Goal: Information Seeking & Learning: Learn about a topic

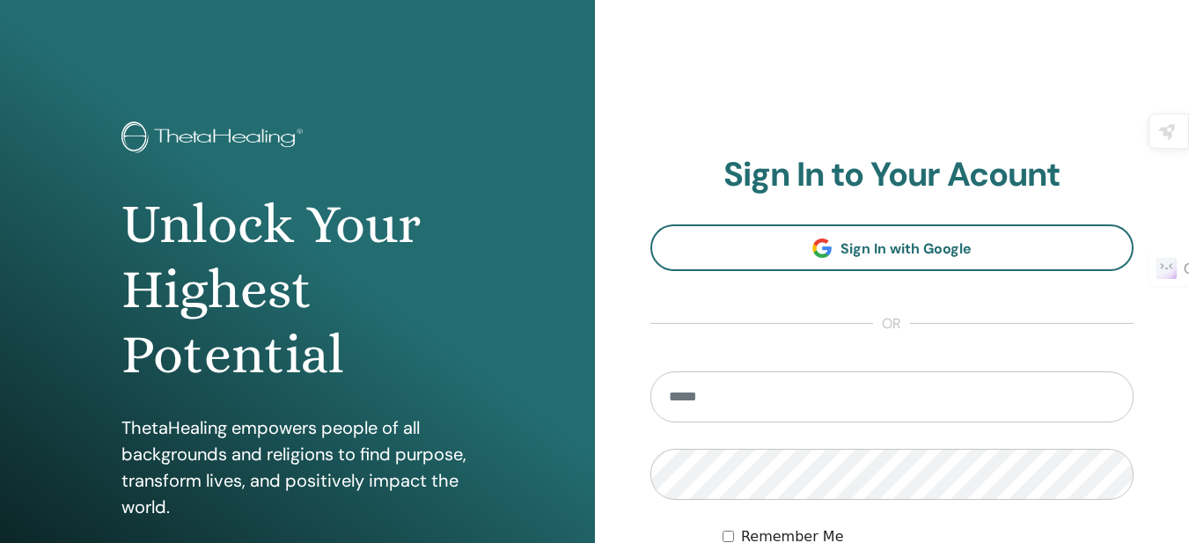
click at [820, 391] on input "email" at bounding box center [893, 397] width 484 height 51
click at [784, 400] on input "**********" at bounding box center [893, 397] width 484 height 51
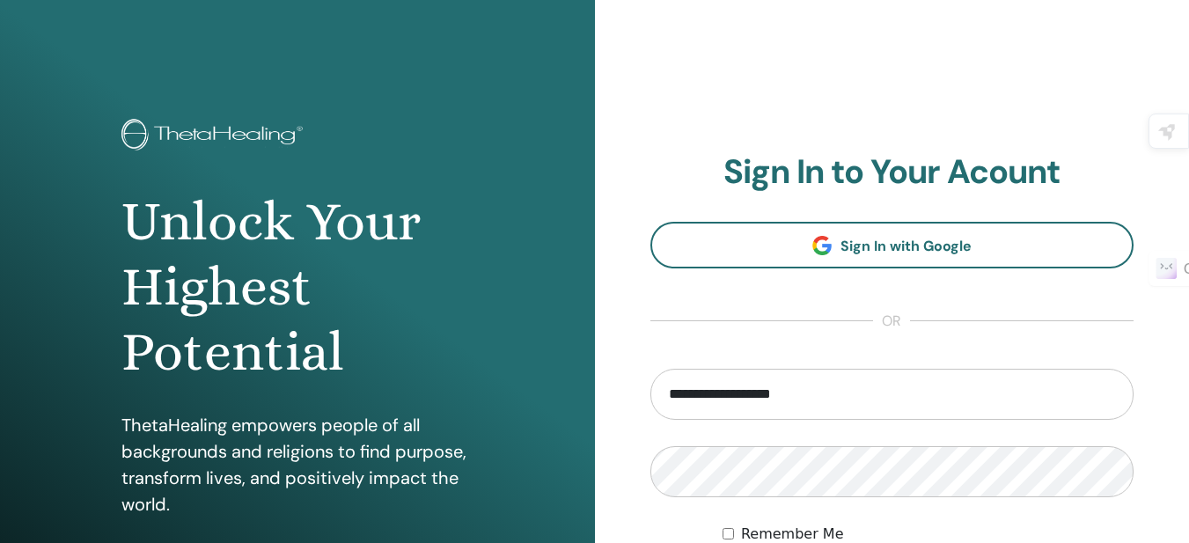
scroll to position [0, 0]
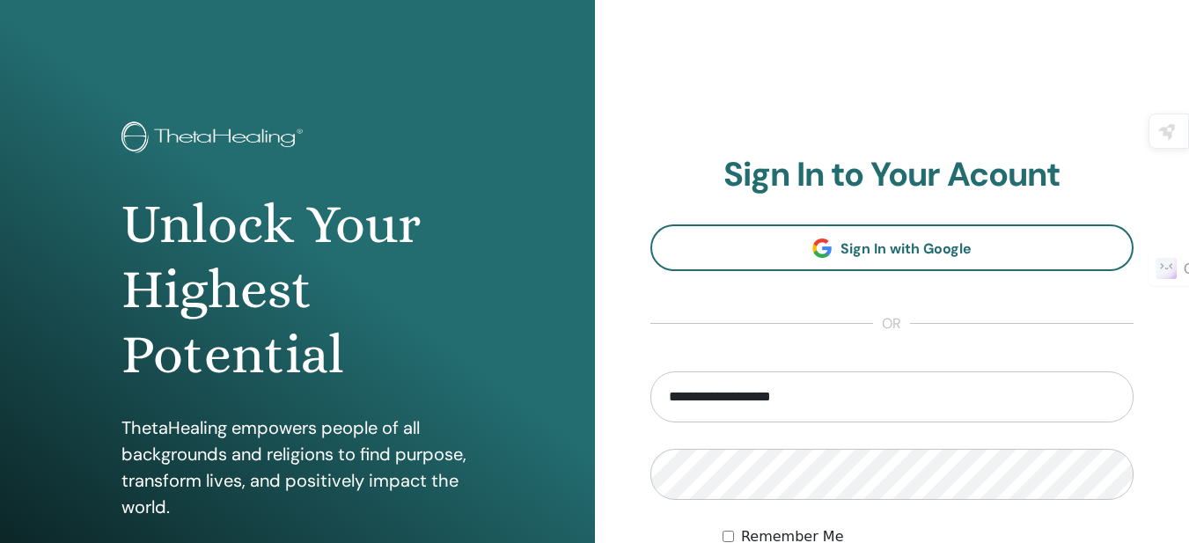
type input "**********"
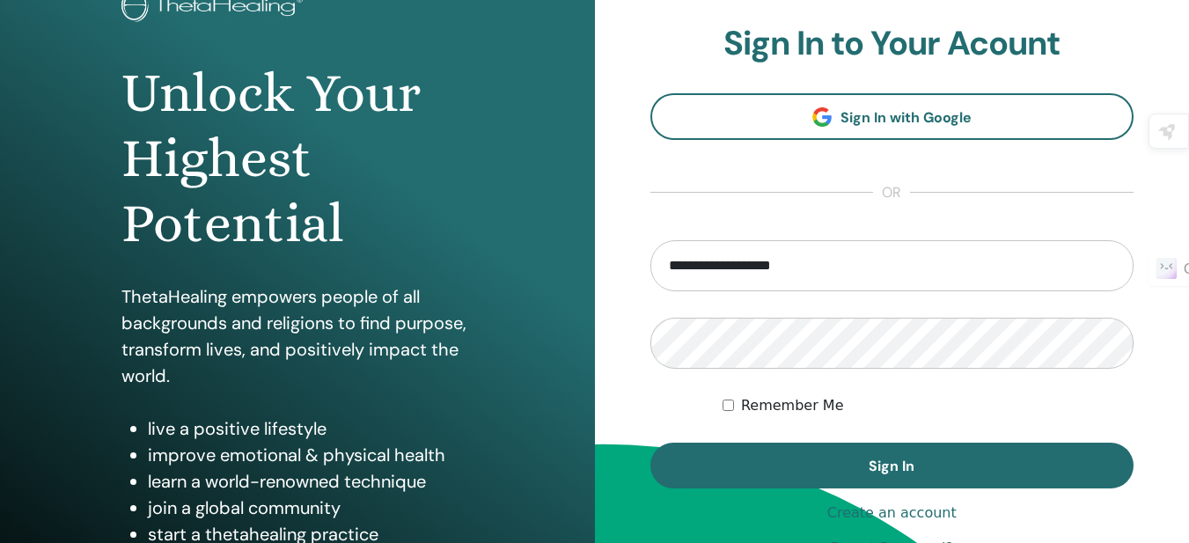
scroll to position [154, 0]
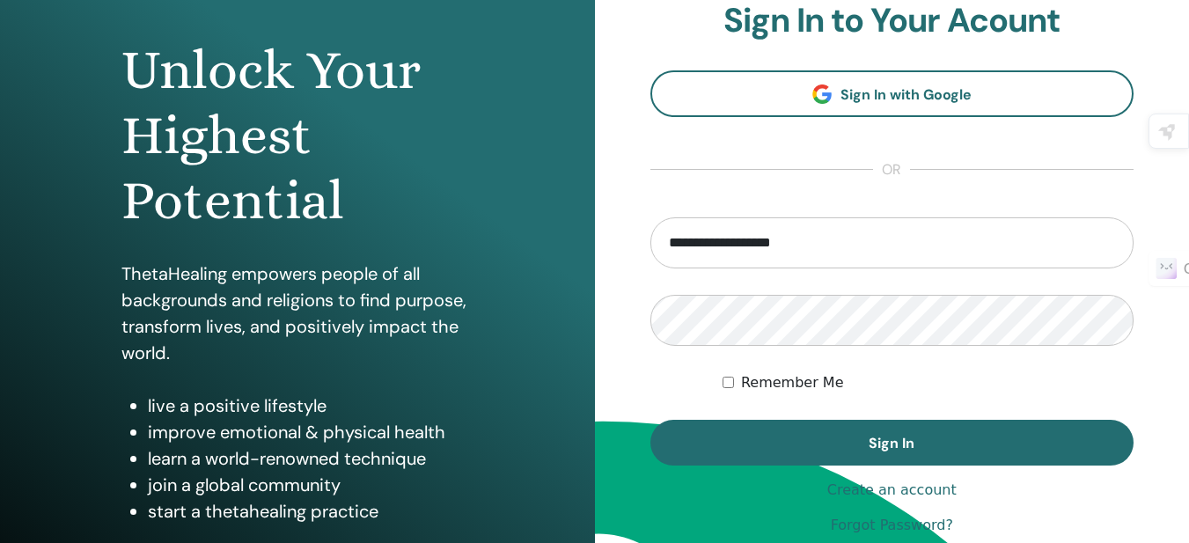
click at [939, 445] on button "Sign In" at bounding box center [893, 443] width 484 height 46
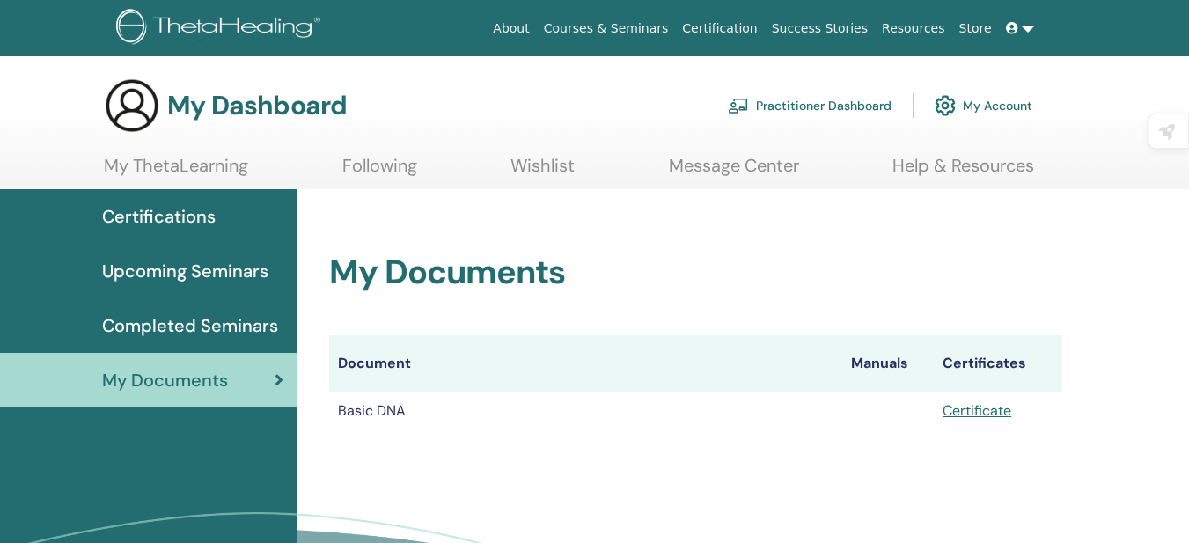
scroll to position [117, 0]
click at [227, 329] on span "Completed Seminars" at bounding box center [190, 326] width 176 height 26
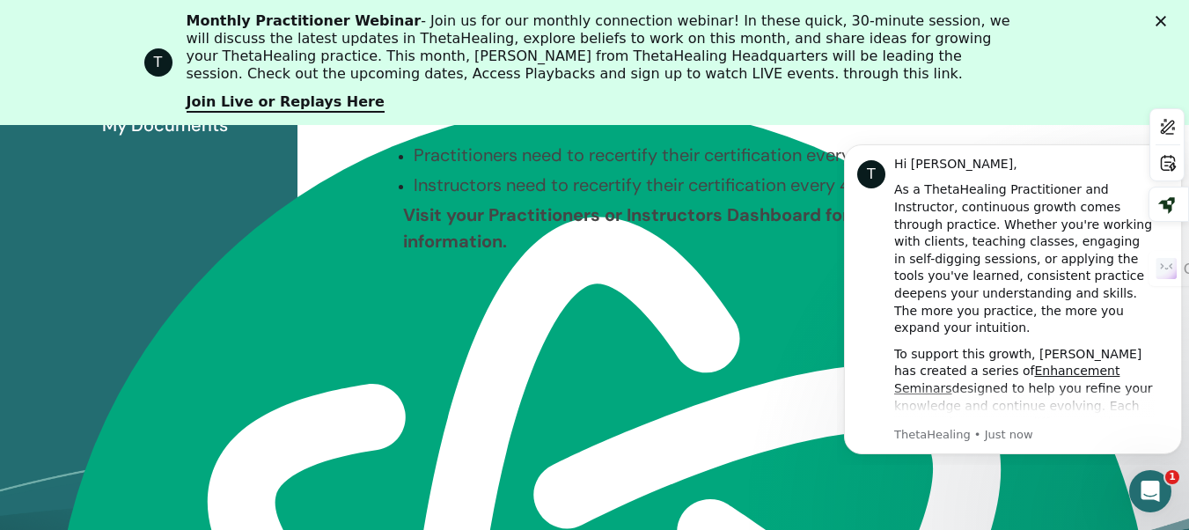
scroll to position [454, 0]
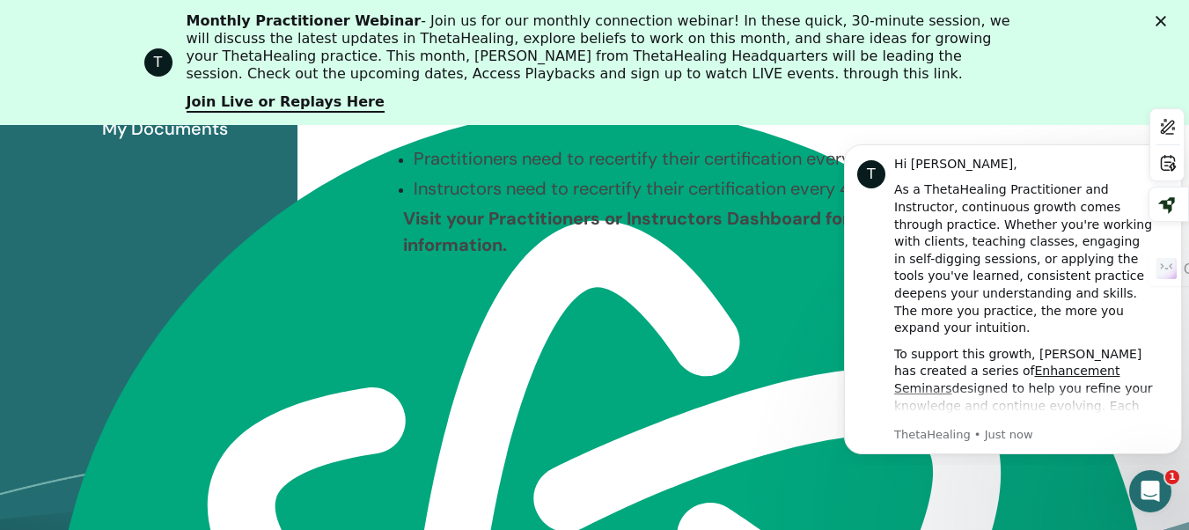
click at [736, 275] on div "Practitioners need to recertify their certification every 5 years. Instructors …" at bounding box center [695, 212] width 633 height 134
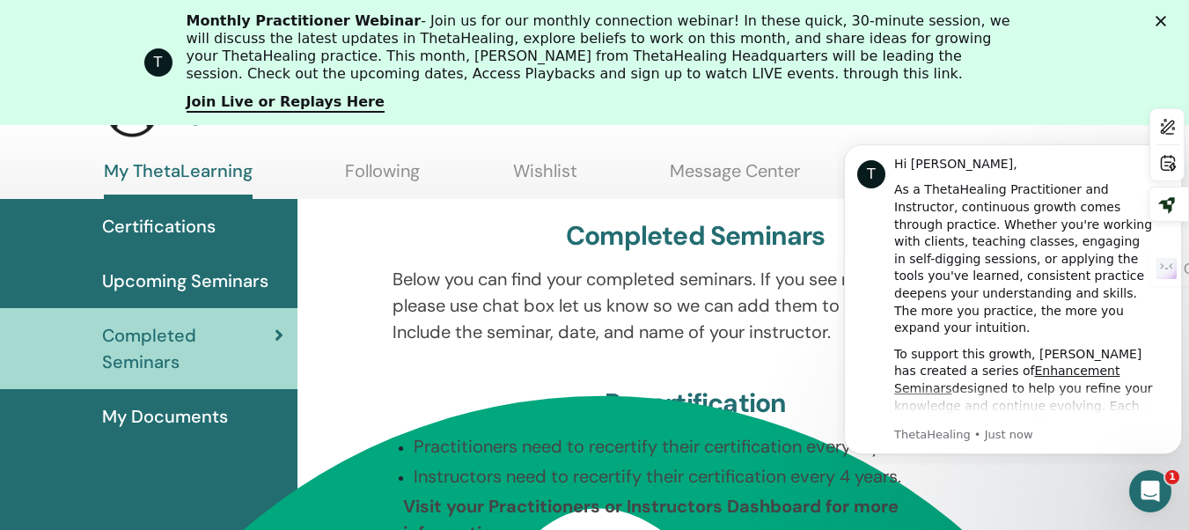
scroll to position [158, 0]
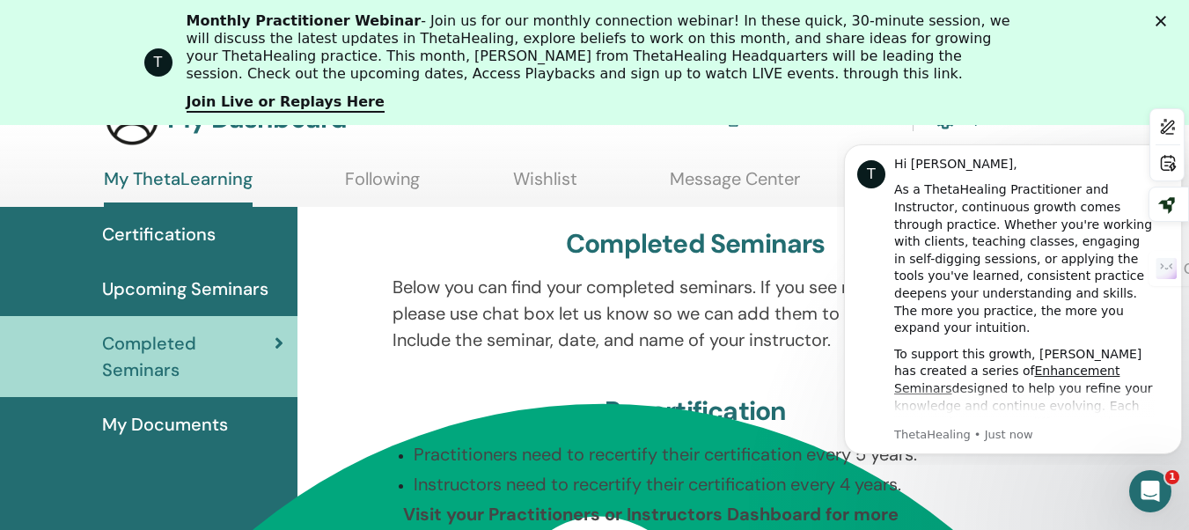
click at [869, 168] on div "T" at bounding box center [872, 174] width 28 height 28
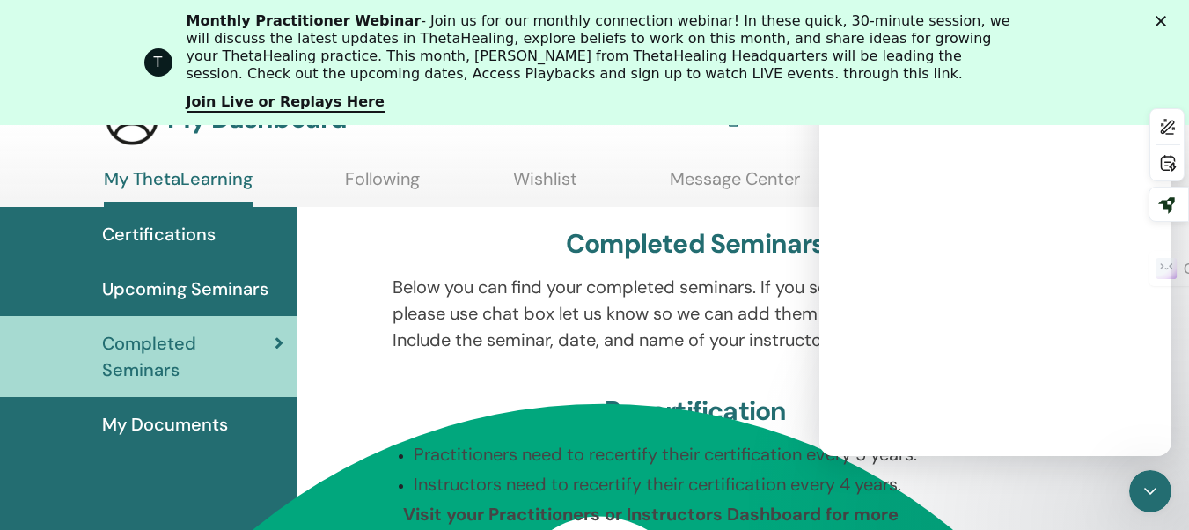
scroll to position [0, 0]
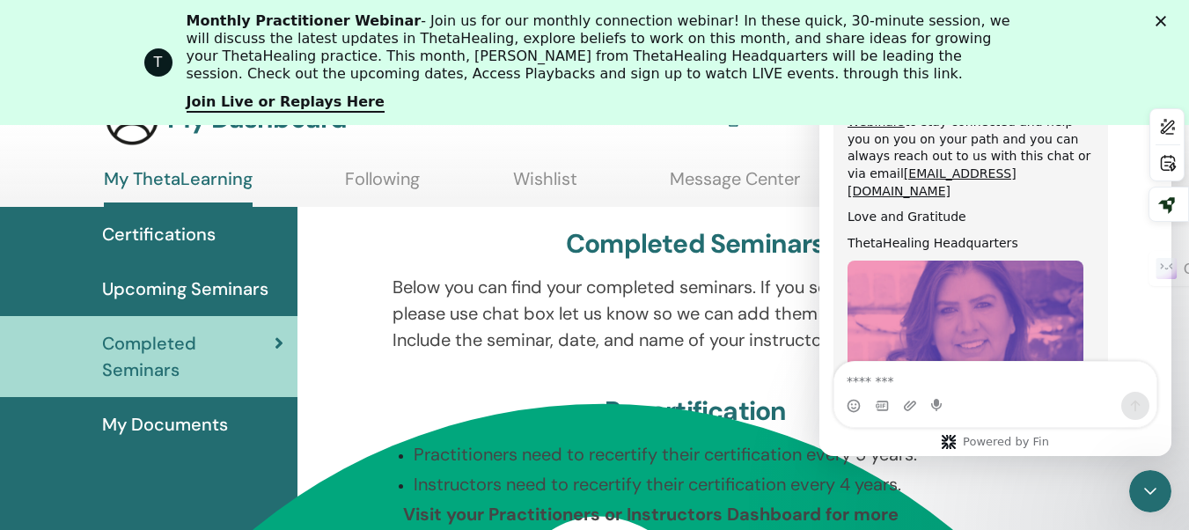
click at [774, 217] on div "Completed Seminars Below you can find your completed seminars. If you see missi…" at bounding box center [696, 470] width 776 height 526
click at [1172, 199] on icon at bounding box center [1167, 205] width 17 height 17
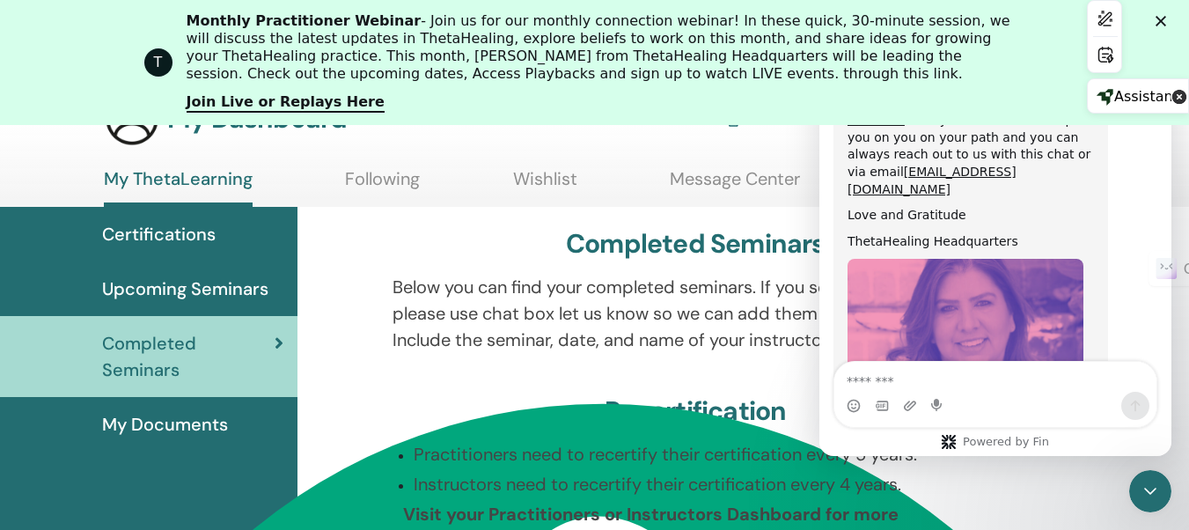
click at [1118, 67] on icon at bounding box center [1105, 54] width 25 height 25
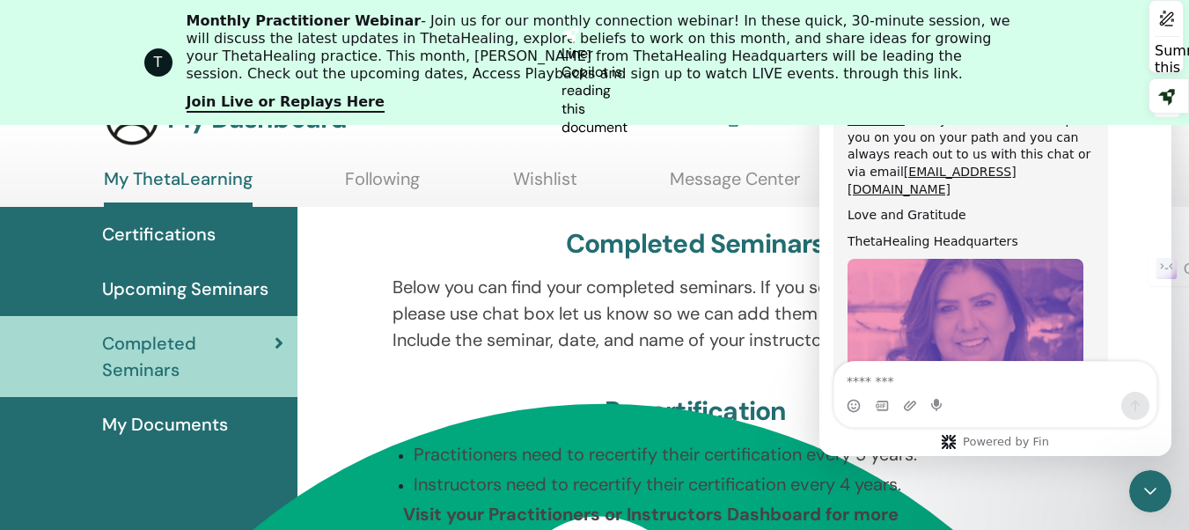
click at [1166, 31] on icon at bounding box center [1167, 18] width 25 height 25
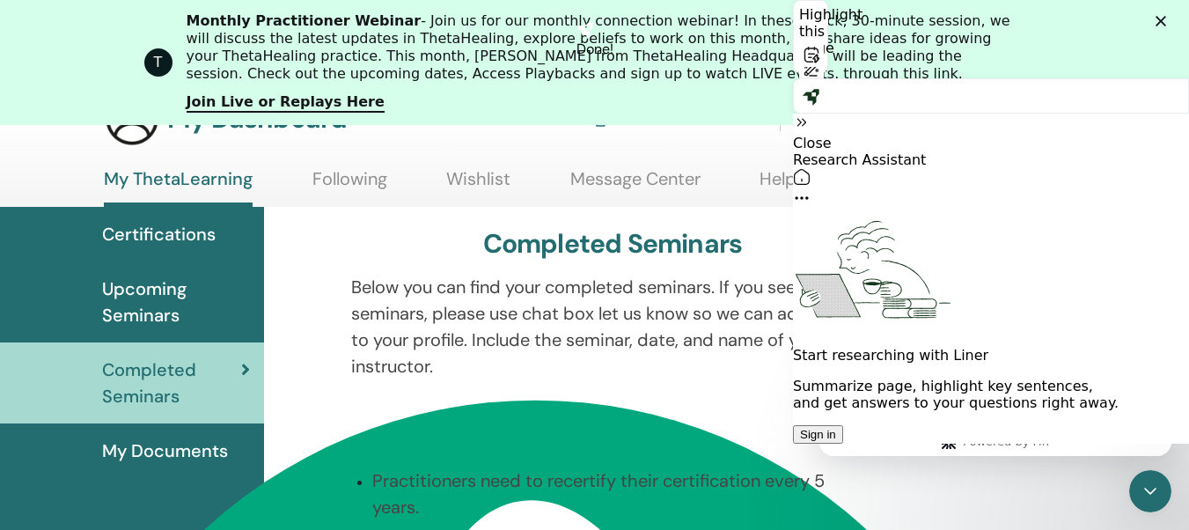
click at [810, 114] on icon at bounding box center [802, 123] width 18 height 18
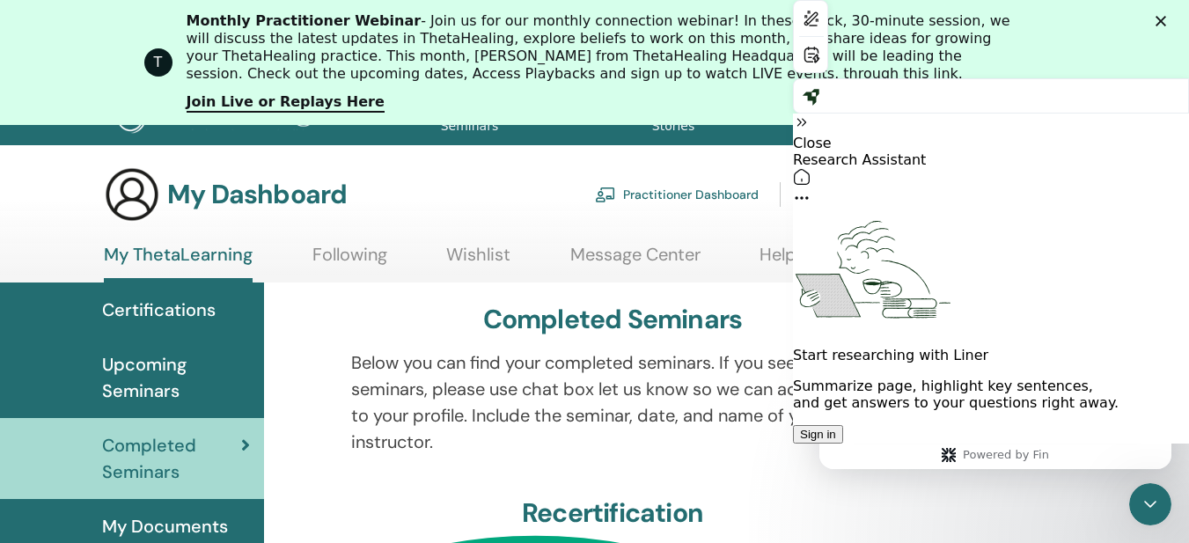
scroll to position [17, 0]
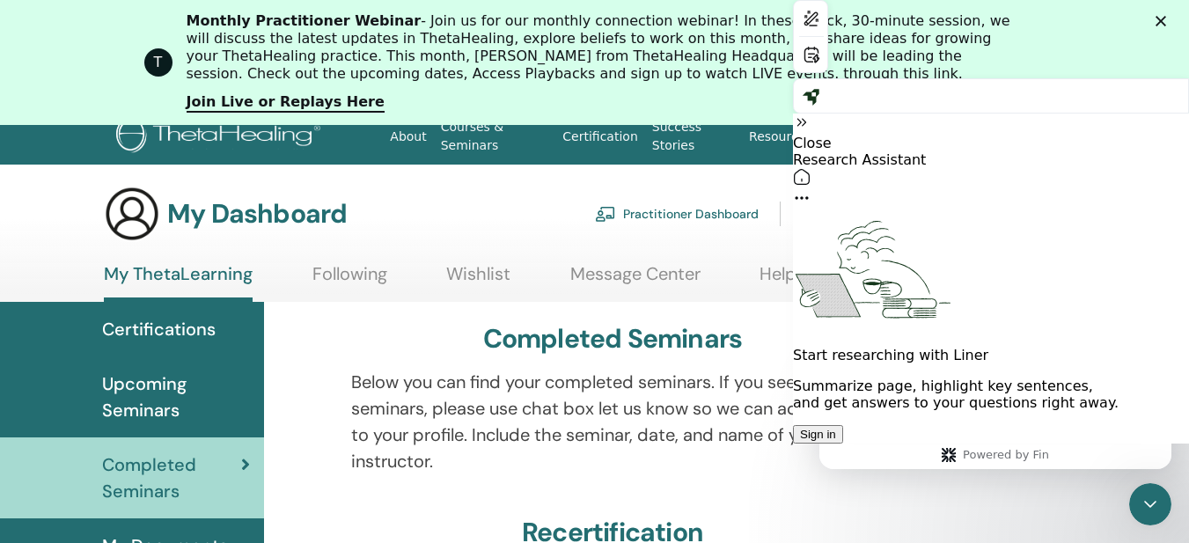
click at [811, 114] on icon at bounding box center [802, 123] width 18 height 18
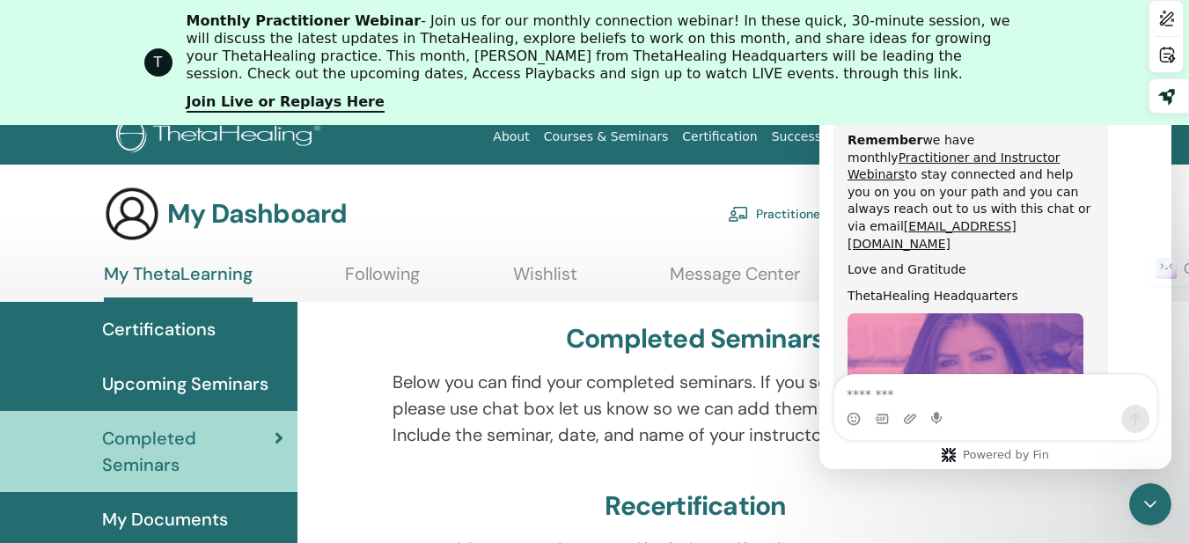
scroll to position [1006, 0]
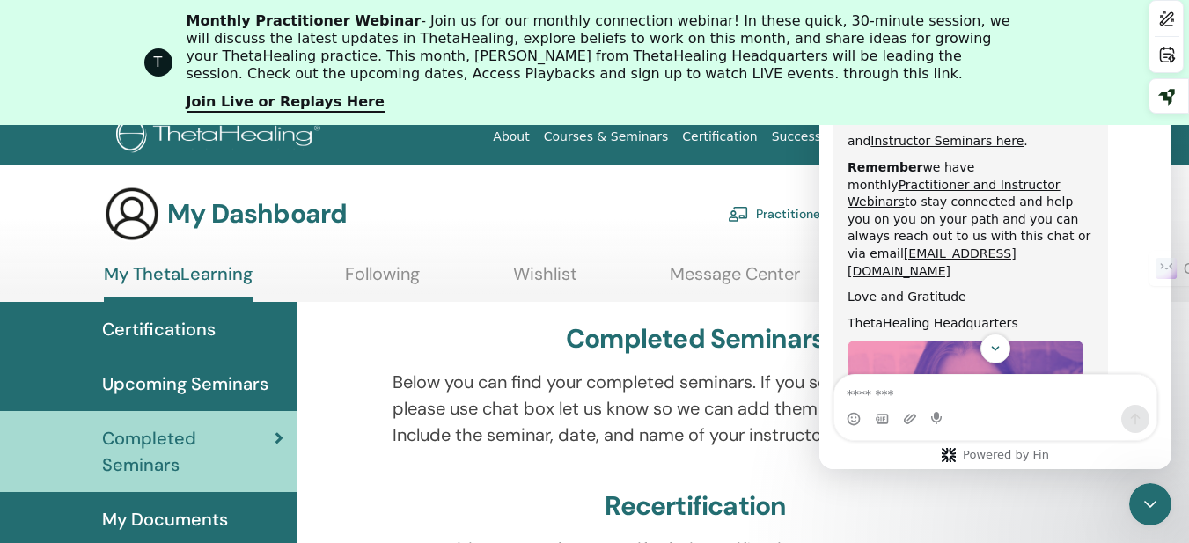
click at [1167, 21] on polygon "Close" at bounding box center [1161, 21] width 11 height 11
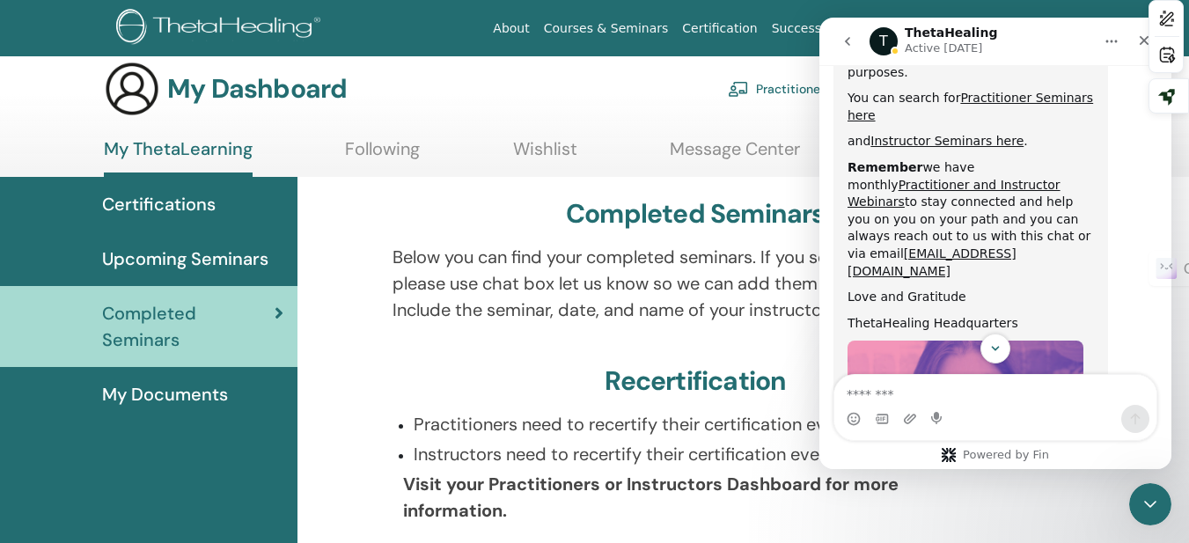
click at [1136, 42] on div "Close" at bounding box center [1145, 41] width 32 height 32
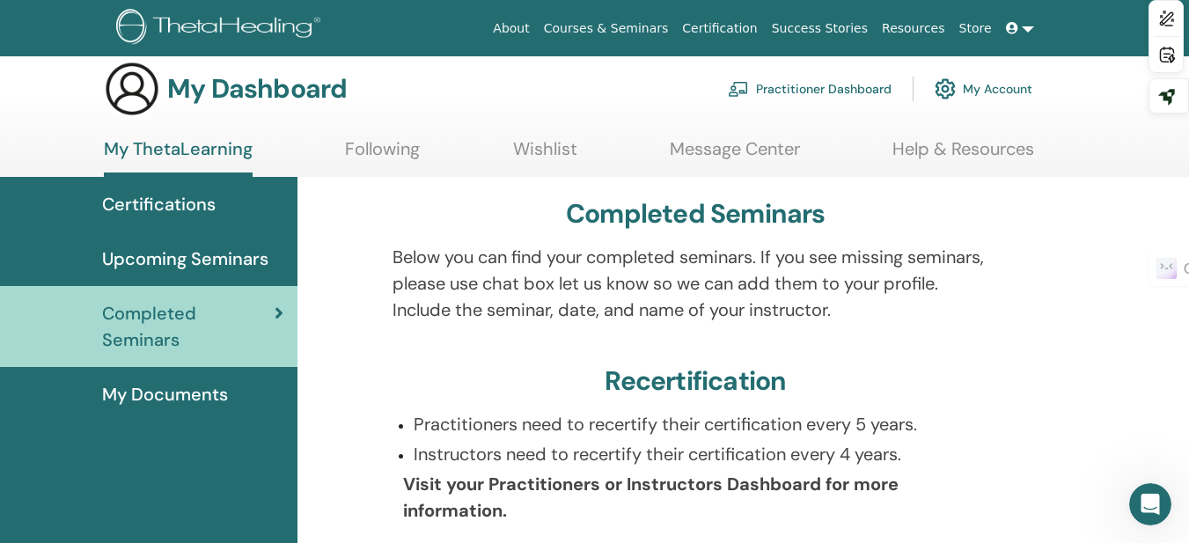
scroll to position [1075, 0]
click at [230, 261] on span "Upcoming Seminars" at bounding box center [185, 259] width 166 height 26
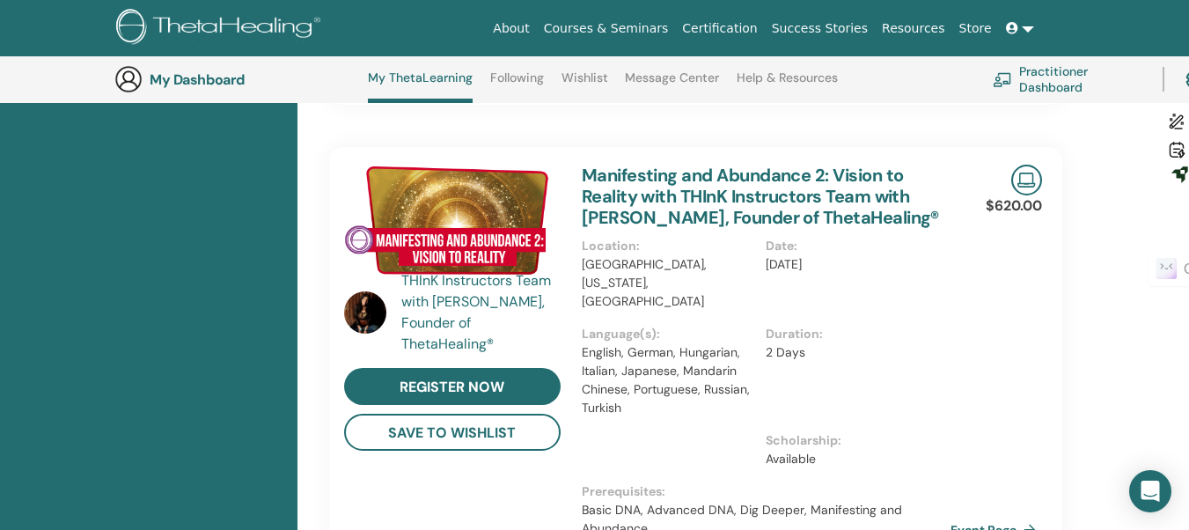
scroll to position [718, 0]
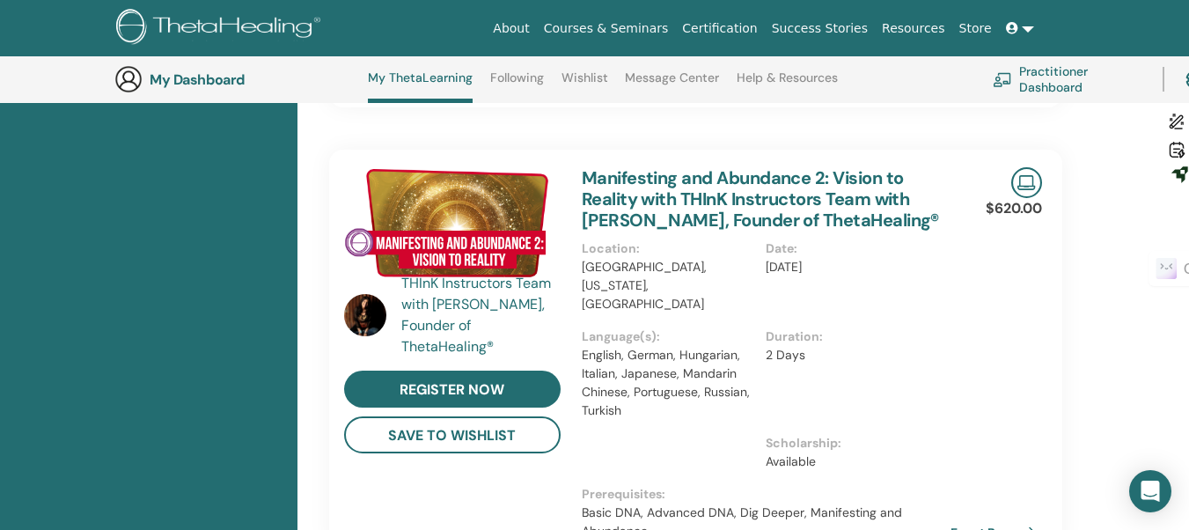
click at [674, 27] on link "Courses & Seminars" at bounding box center [606, 28] width 139 height 33
